Goal: Obtain resource: Obtain resource

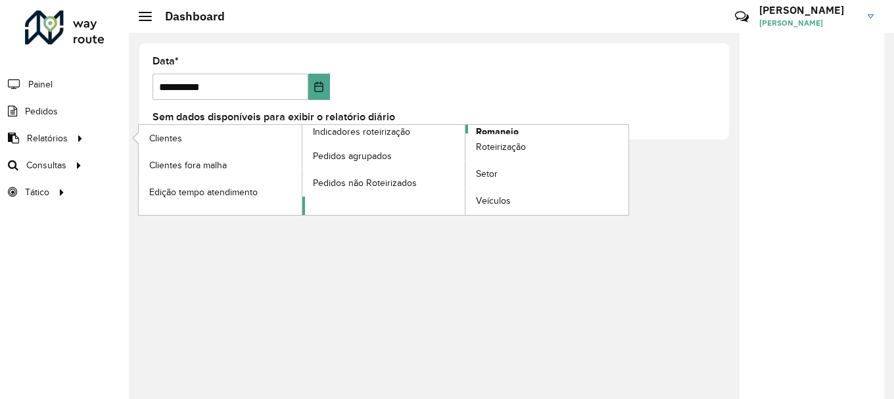
click at [505, 131] on span "Romaneio" at bounding box center [497, 132] width 43 height 14
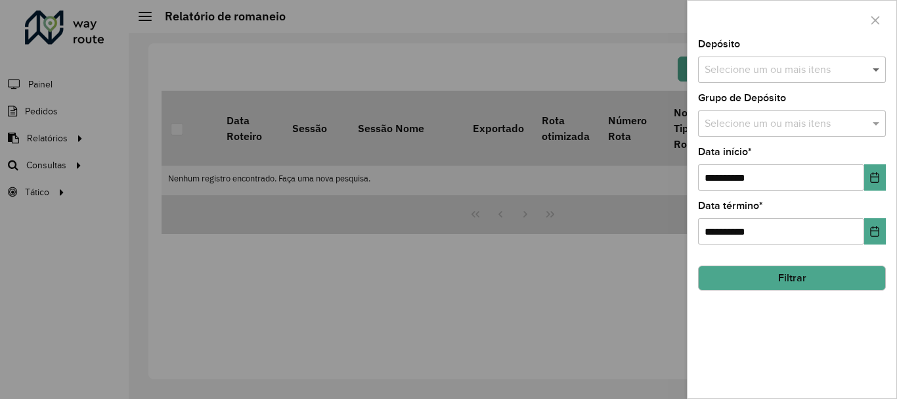
click at [873, 66] on span at bounding box center [878, 70] width 16 height 16
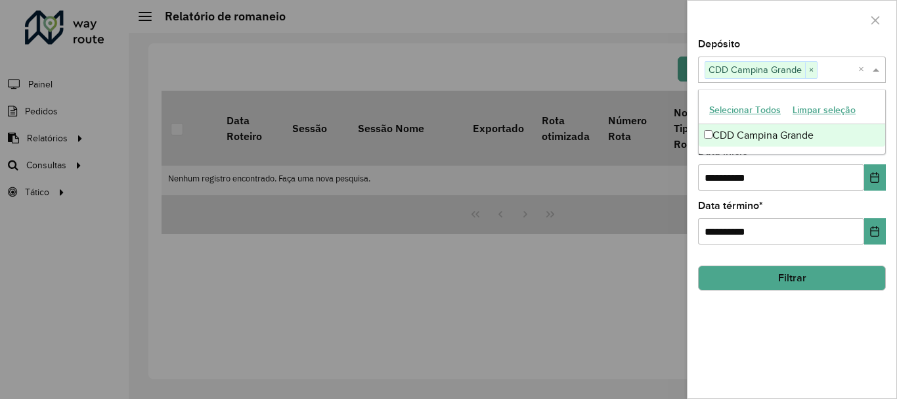
click at [873, 70] on span at bounding box center [878, 70] width 16 height 16
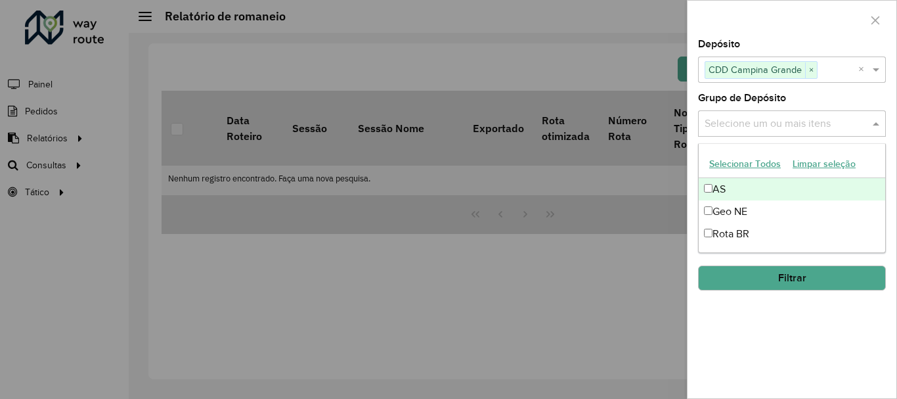
click at [875, 124] on span at bounding box center [878, 124] width 16 height 16
click at [879, 122] on span at bounding box center [878, 124] width 16 height 16
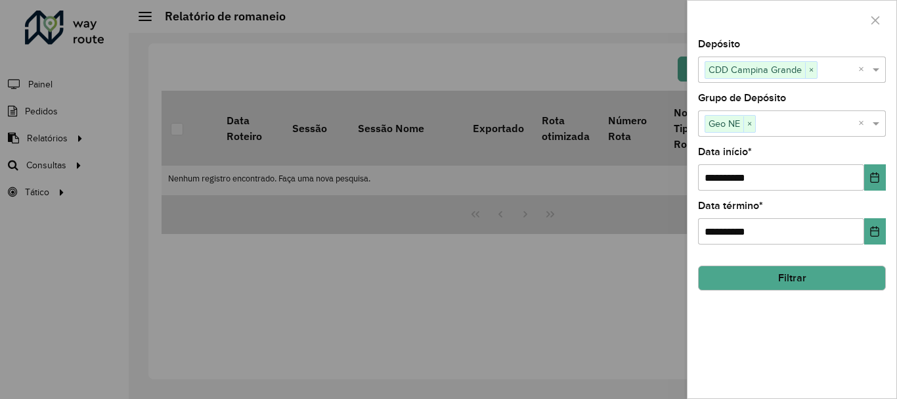
click at [779, 282] on button "Filtrar" at bounding box center [792, 277] width 188 height 25
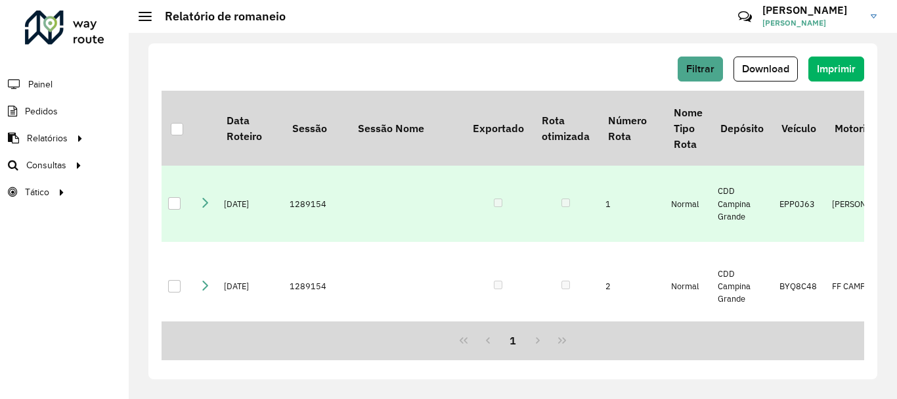
click at [177, 197] on div at bounding box center [174, 203] width 12 height 12
click at [759, 69] on span "Download" at bounding box center [765, 68] width 47 height 11
